Goal: Task Accomplishment & Management: Manage account settings

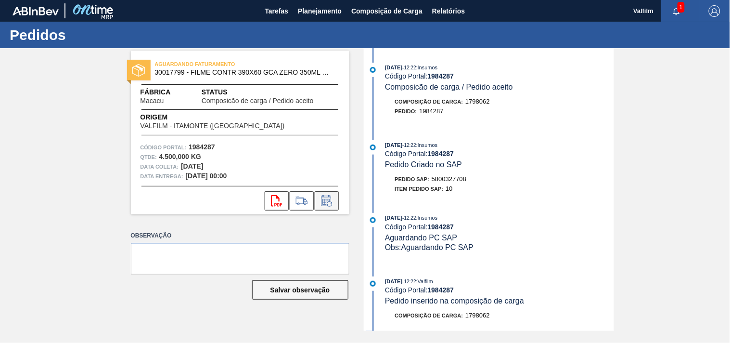
click at [324, 201] on icon at bounding box center [325, 202] width 7 height 6
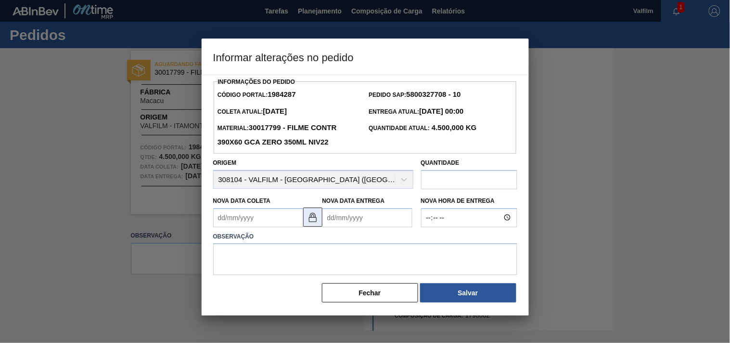
click at [312, 218] on img at bounding box center [313, 217] width 12 height 12
click at [263, 218] on Coleta1984287 "Nova Data Coleta" at bounding box center [258, 217] width 90 height 19
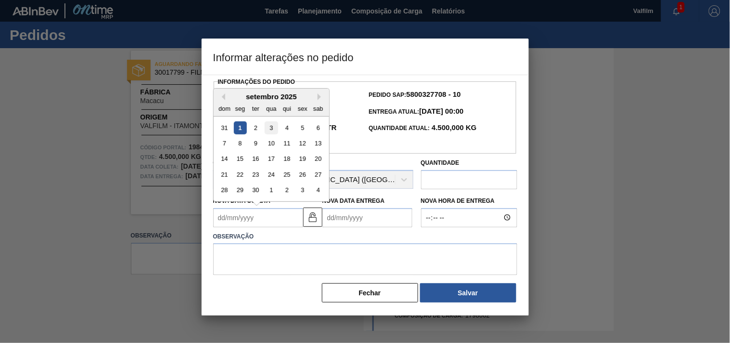
click at [268, 130] on div "3" at bounding box center [271, 127] width 13 height 13
type Coleta1984287 "03/09/2025"
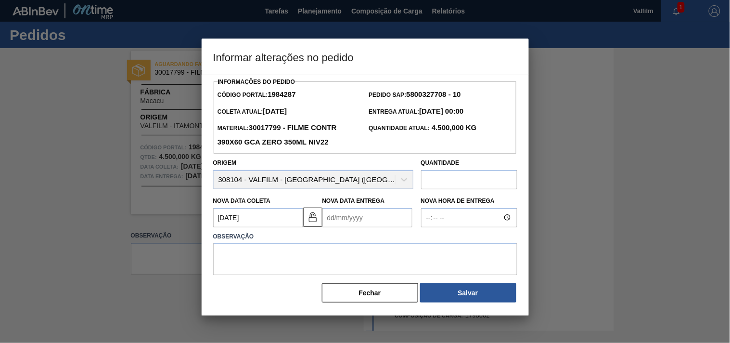
click at [348, 232] on label "Observação" at bounding box center [365, 237] width 304 height 14
click at [352, 223] on Entrega1984287 "Nova Data Entrega" at bounding box center [367, 217] width 90 height 19
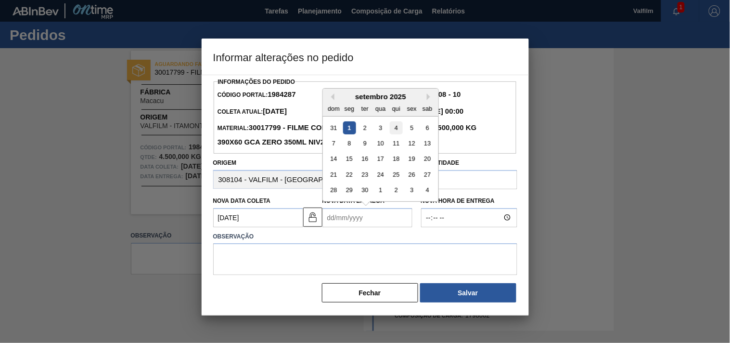
click at [395, 128] on div "4" at bounding box center [395, 127] width 13 height 13
type Entrega1984287 "04/09/2025"
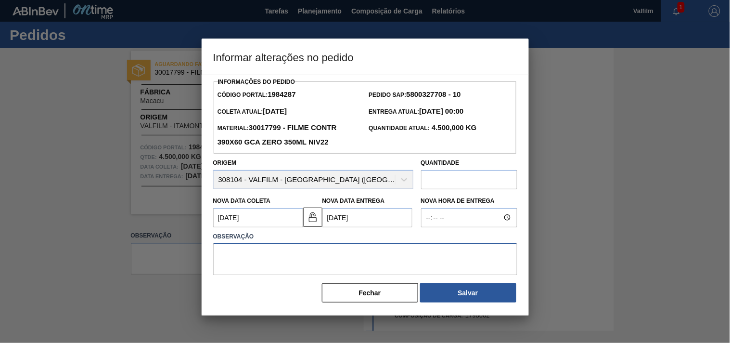
click at [318, 272] on textarea at bounding box center [365, 259] width 304 height 32
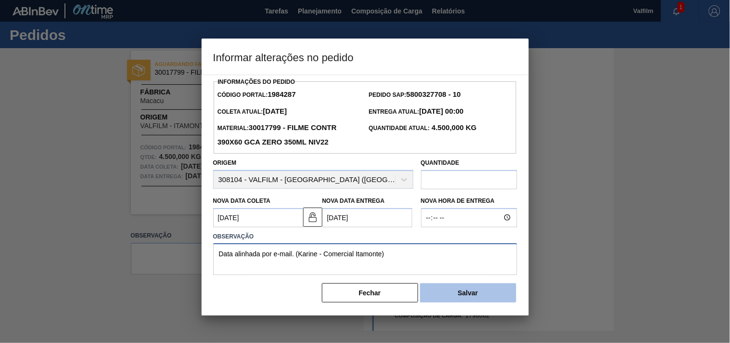
type textarea "Data alinhada por e-mail. (Karine - Comercial Itamonte)"
click at [473, 293] on button "Salvar" at bounding box center [468, 292] width 96 height 19
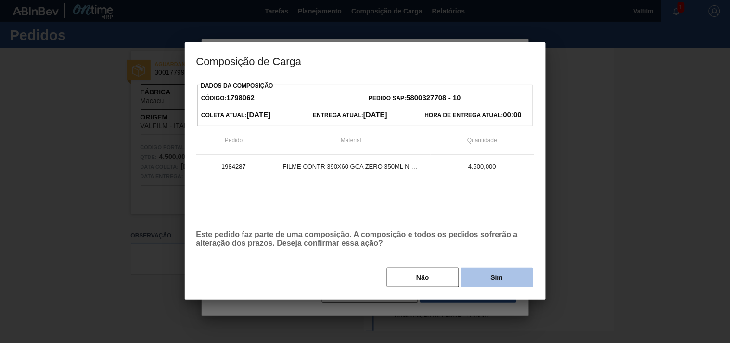
click at [499, 278] on button "Sim" at bounding box center [497, 277] width 72 height 19
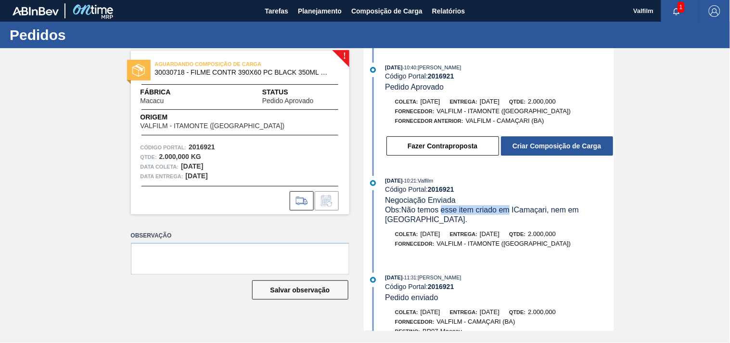
drag, startPoint x: 491, startPoint y: 209, endPoint x: 539, endPoint y: 210, distance: 48.1
click at [527, 210] on span "Obs: Não temos esse item criado em ICamaçari, nem em [GEOGRAPHIC_DATA]." at bounding box center [483, 214] width 196 height 18
click at [539, 210] on span "Obs: Não temos esse item criado em ICamaçari, nem em [GEOGRAPHIC_DATA]." at bounding box center [483, 214] width 196 height 18
click at [460, 12] on span "Relatórios" at bounding box center [448, 11] width 33 height 12
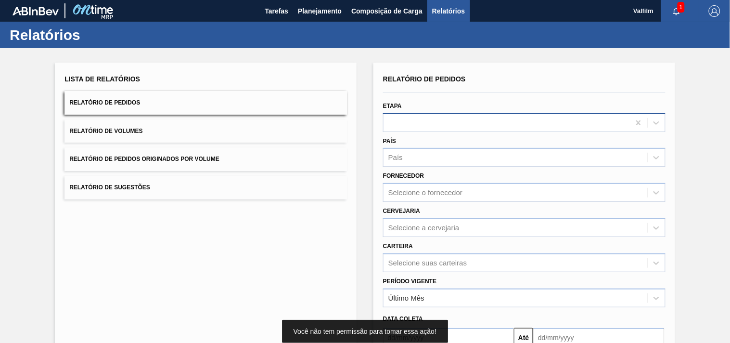
click at [412, 116] on div at bounding box center [507, 122] width 246 height 14
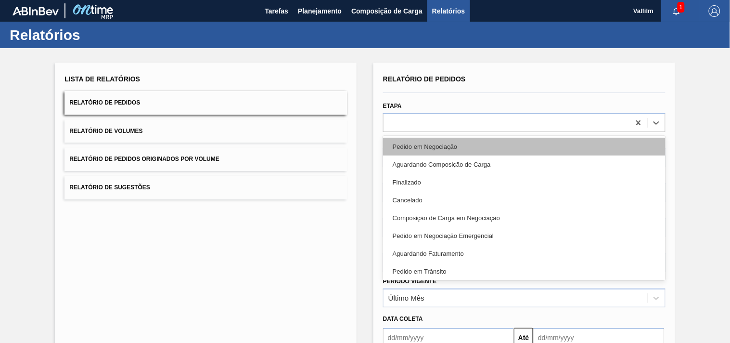
click at [430, 143] on div "Pedido em Negociação" at bounding box center [524, 147] width 282 height 18
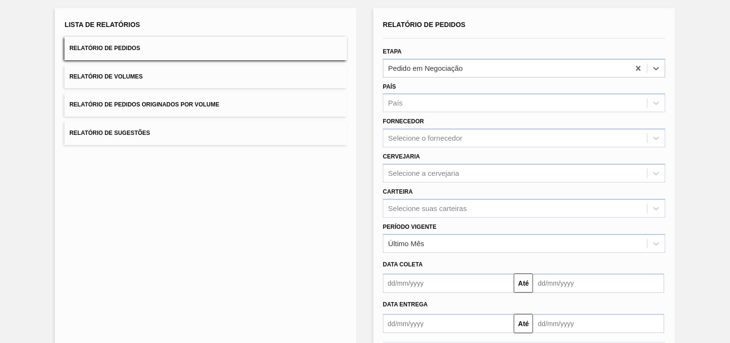
scroll to position [100, 0]
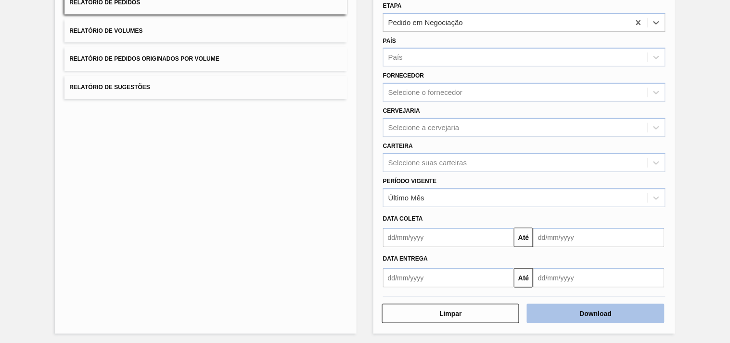
click at [566, 310] on button "Download" at bounding box center [595, 313] width 137 height 19
